Goal: Information Seeking & Learning: Learn about a topic

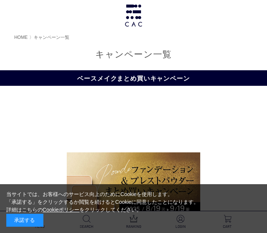
click at [136, 13] on img at bounding box center [134, 15] width 20 height 22
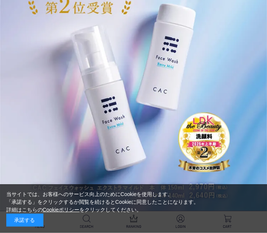
scroll to position [111, 0]
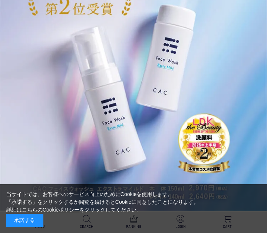
click at [141, 129] on img at bounding box center [133, 73] width 267 height 277
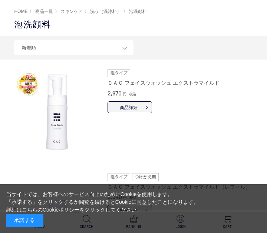
scroll to position [39, 0]
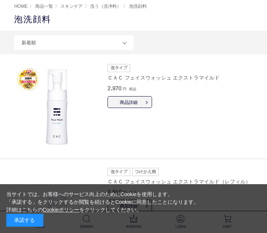
click at [139, 104] on span "商品詳細" at bounding box center [129, 102] width 44 height 12
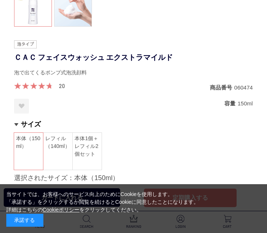
click at [59, 87] on link "20" at bounding box center [62, 86] width 6 height 6
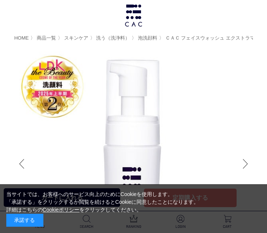
click at [24, 38] on span "HOME" at bounding box center [21, 38] width 14 height 6
